Goal: Find specific page/section: Find specific page/section

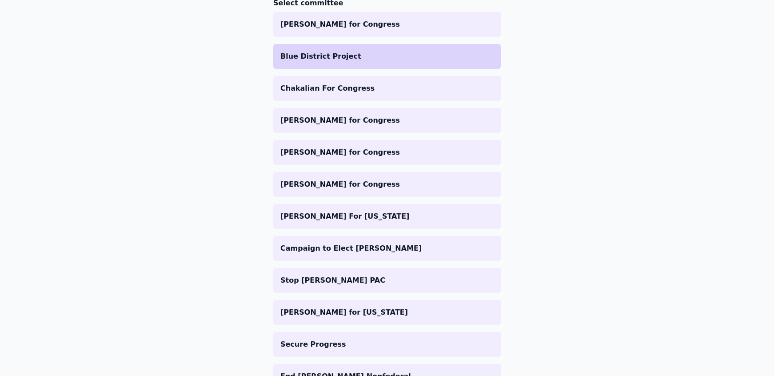
scroll to position [169, 0]
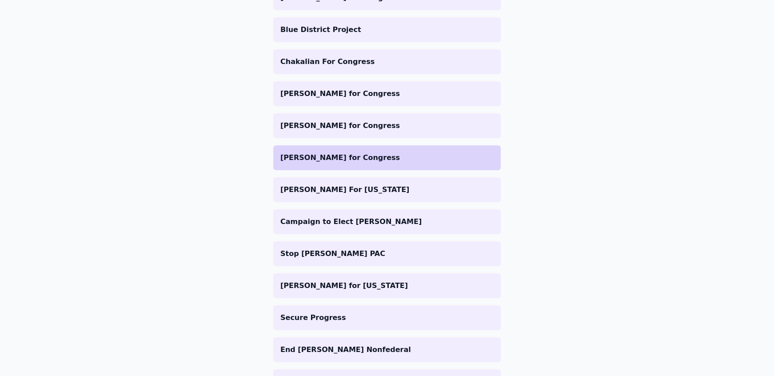
click at [354, 155] on p "[PERSON_NAME] for Congress" at bounding box center [387, 157] width 213 height 11
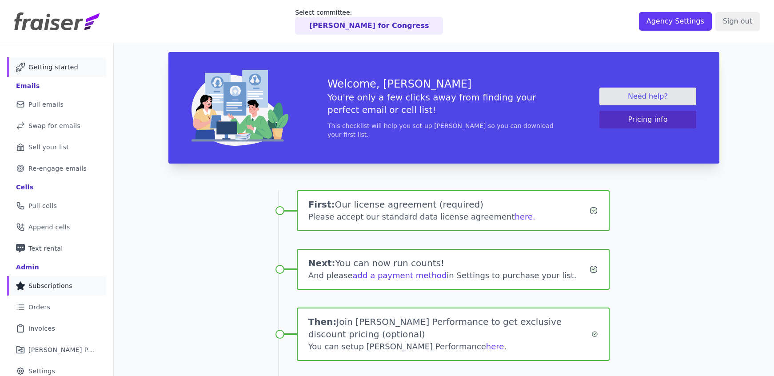
scroll to position [100, 0]
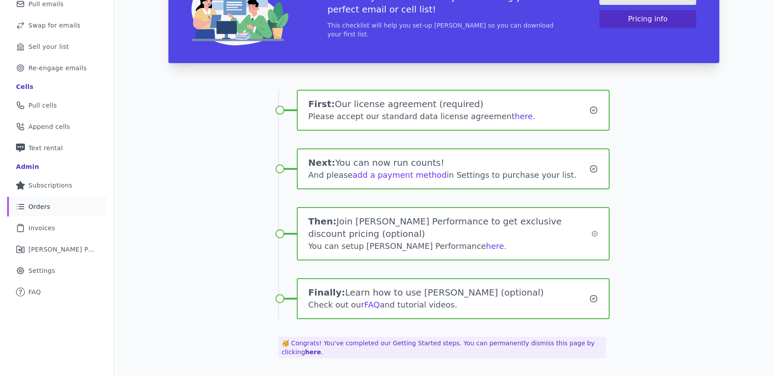
click at [61, 202] on link "List Icon Outline of bulleted list Orders" at bounding box center [56, 207] width 99 height 20
